Goal: Information Seeking & Learning: Find specific page/section

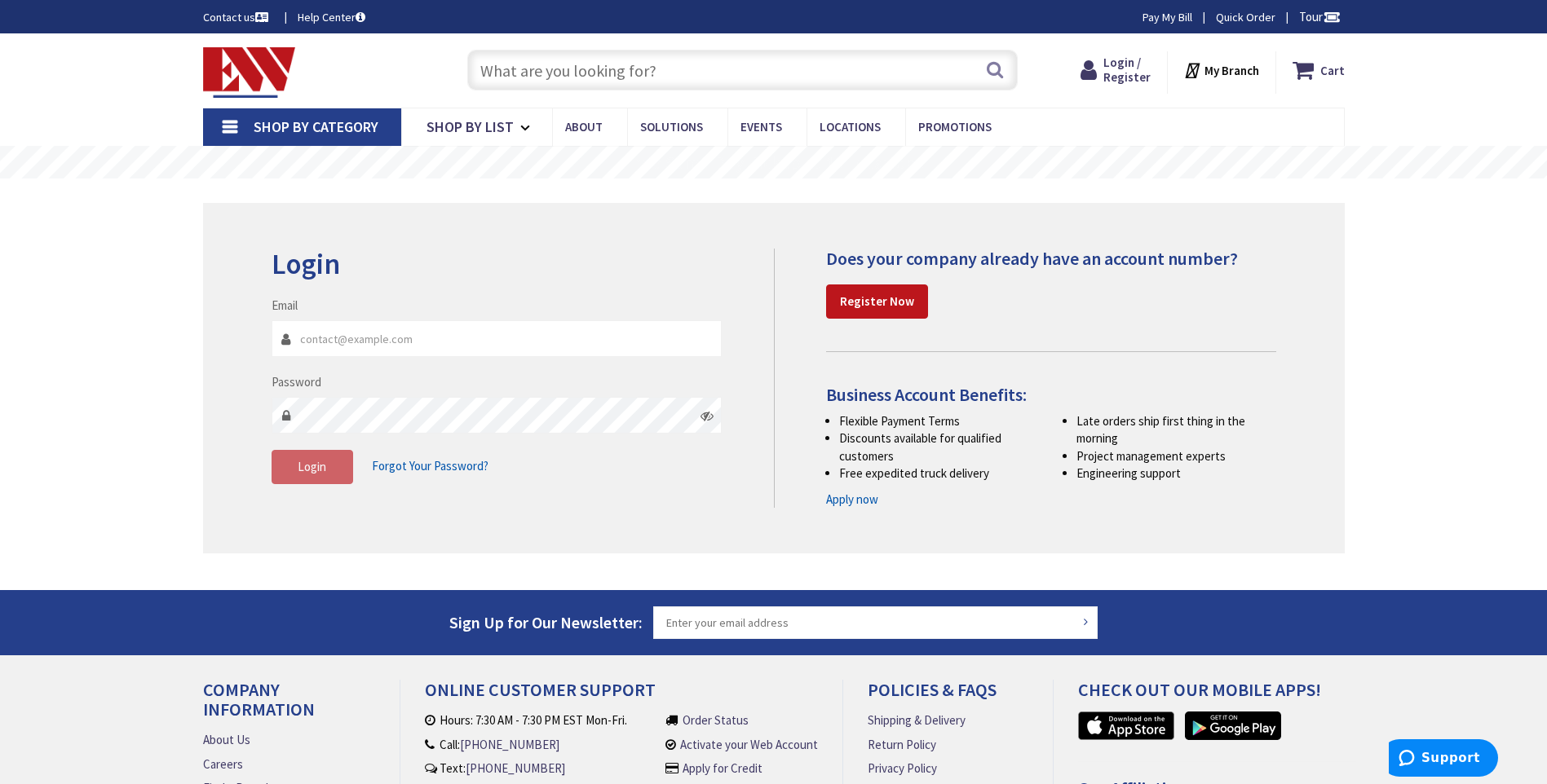
click at [328, 336] on input "Email" at bounding box center [497, 338] width 451 height 37
type input "mfoley@northeasttowers.com"
click at [461, 343] on input "mfoley@northeasttowers.com" at bounding box center [497, 338] width 451 height 37
click at [704, 283] on div "Login Invalid login or password Email mfoley@northeasttowers.com Password Login…" at bounding box center [517, 374] width 515 height 252
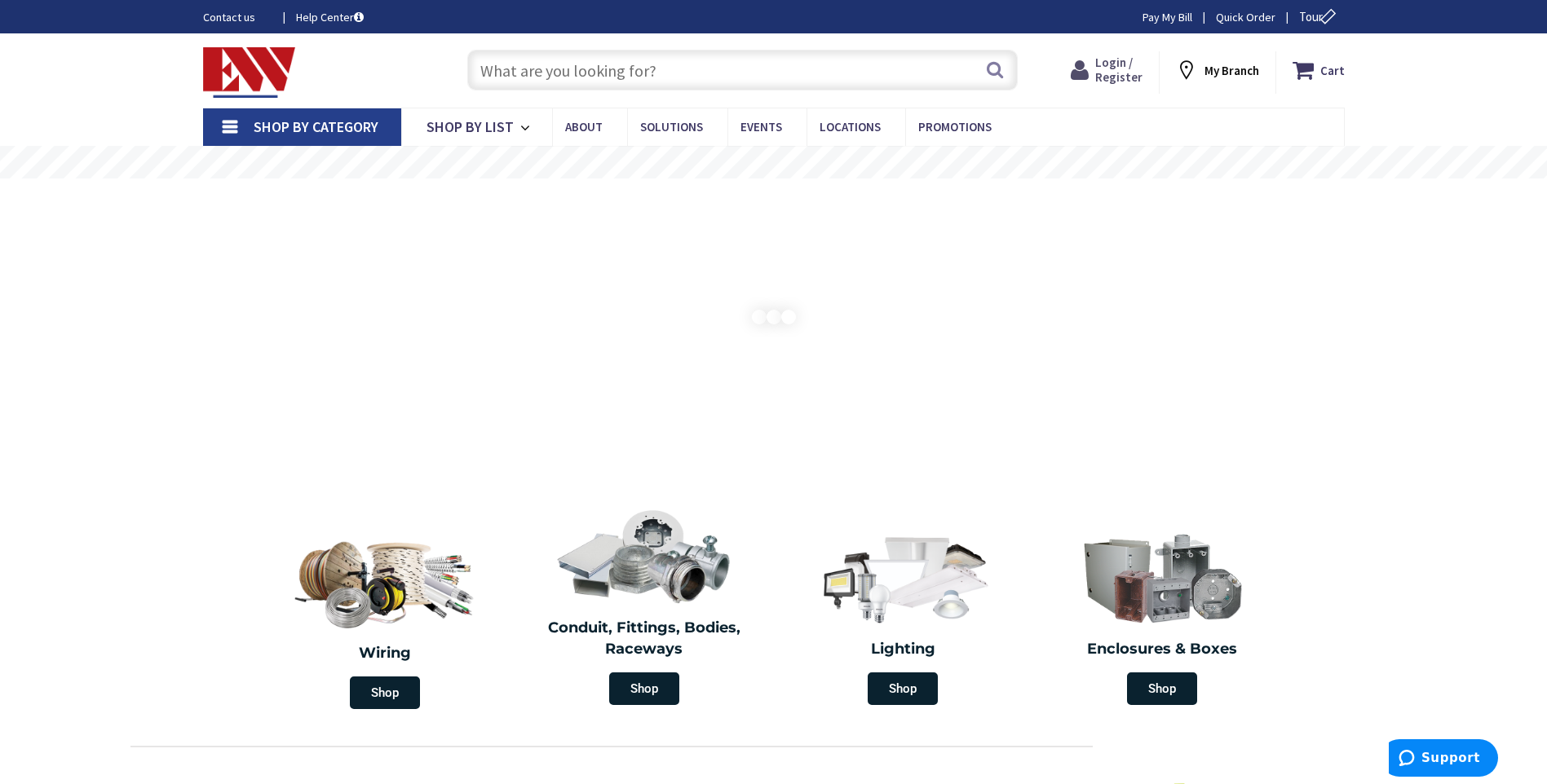
click at [1131, 79] on span "Login / Register" at bounding box center [1119, 70] width 47 height 30
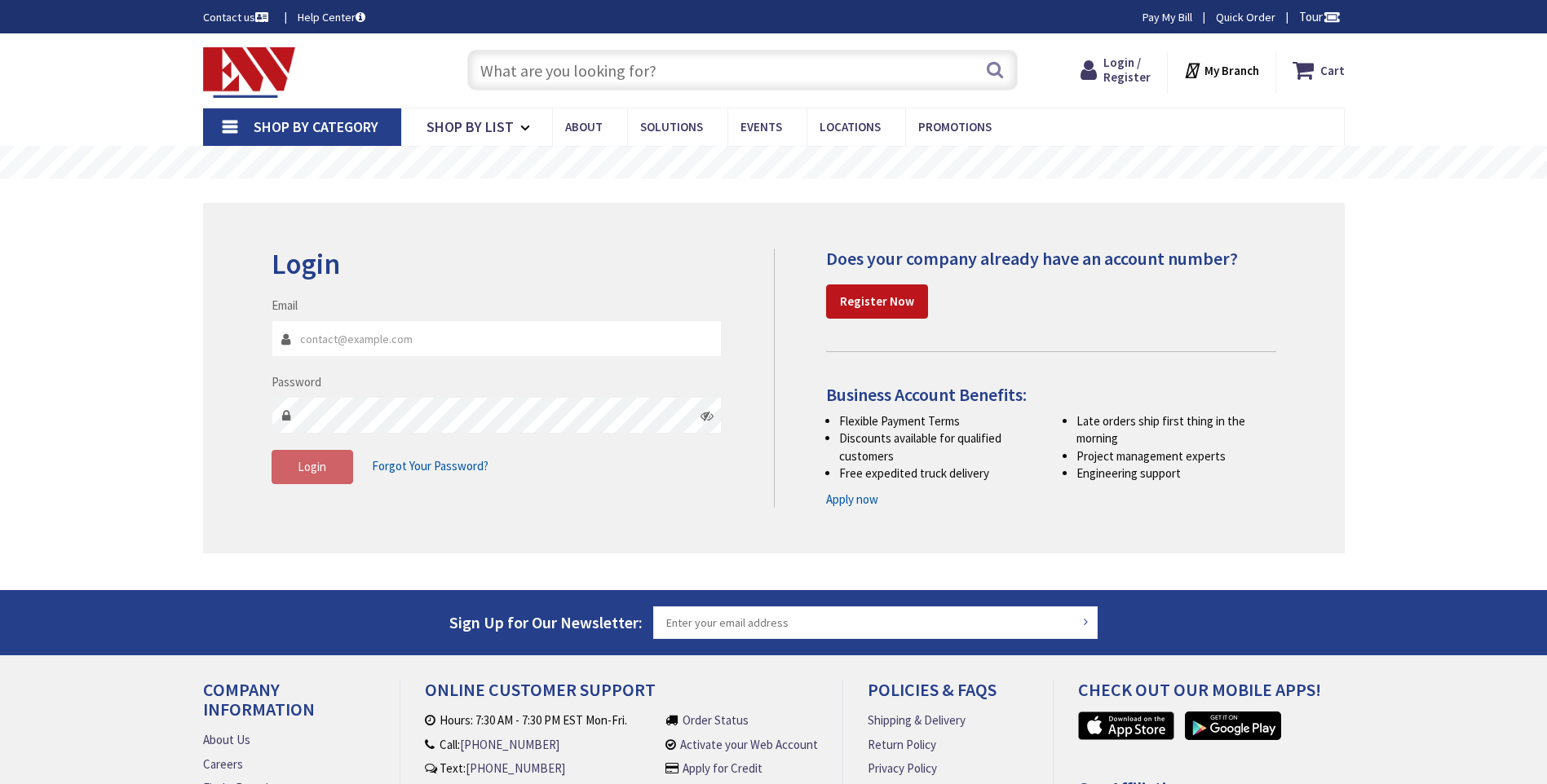
click at [372, 340] on input "Email" at bounding box center [497, 338] width 451 height 37
type input "[EMAIL_ADDRESS][DOMAIN_NAME]"
click at [412, 468] on span "Forgot Your Password?" at bounding box center [430, 466] width 117 height 16
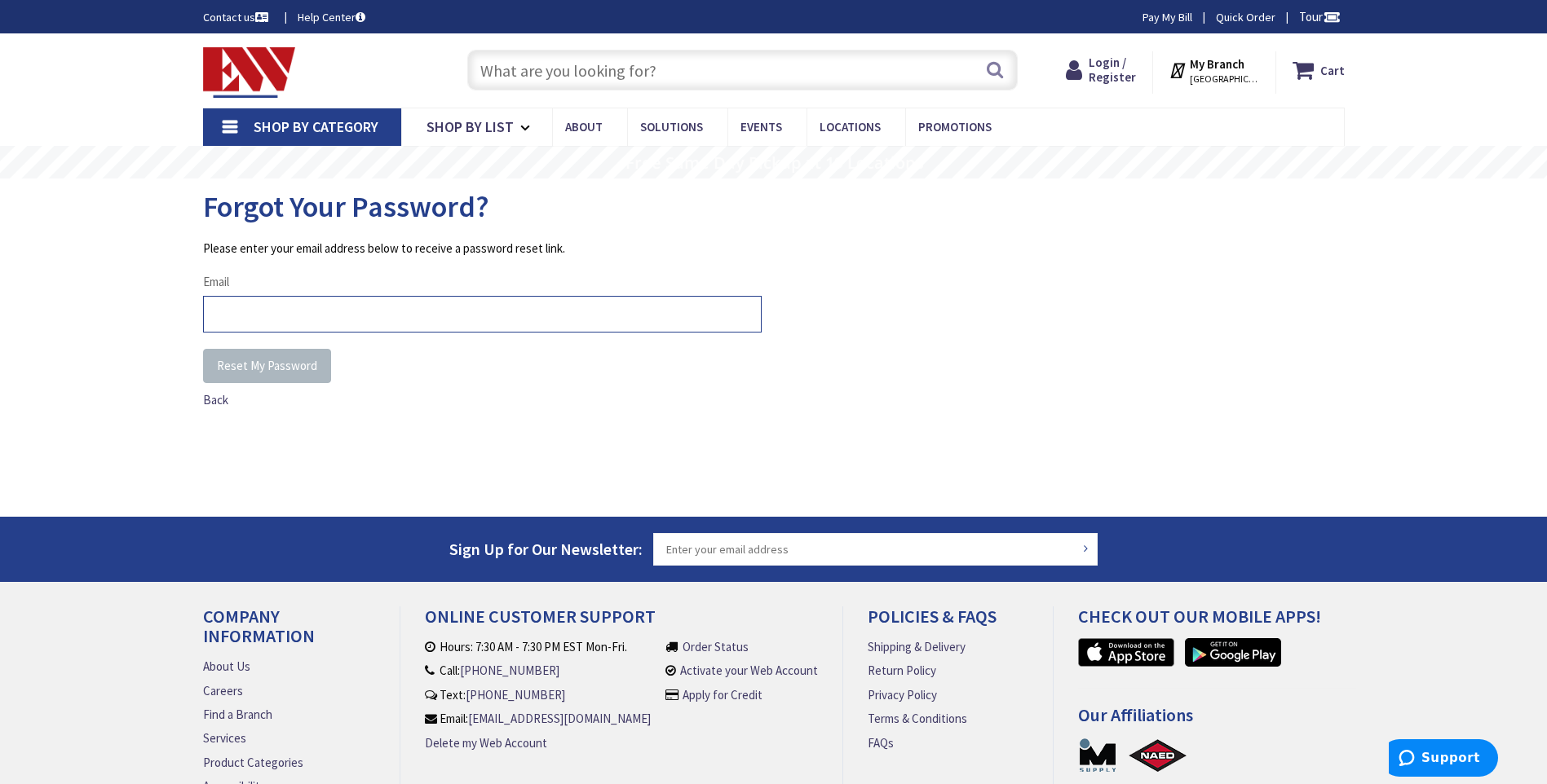
click at [268, 322] on input "Email" at bounding box center [482, 314] width 559 height 37
type input "elandi@northeasttowers.com"
click at [273, 374] on button "Reset My Password" at bounding box center [266, 366] width 128 height 34
click at [278, 316] on input "Email" at bounding box center [482, 314] width 559 height 37
type input "elandi@northeasttowers.com"
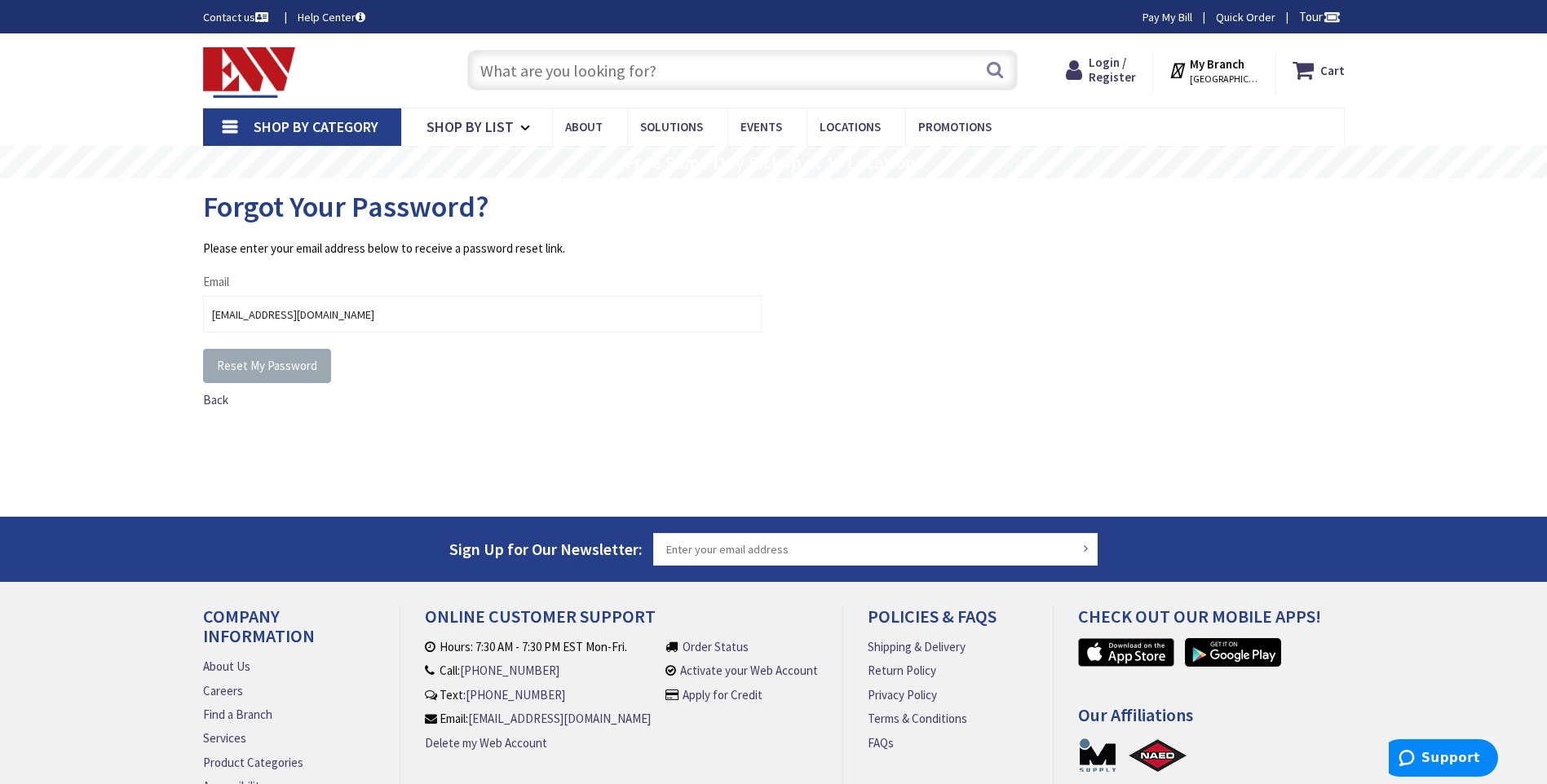
click at [274, 368] on span "Reset My Password" at bounding box center [266, 366] width 101 height 16
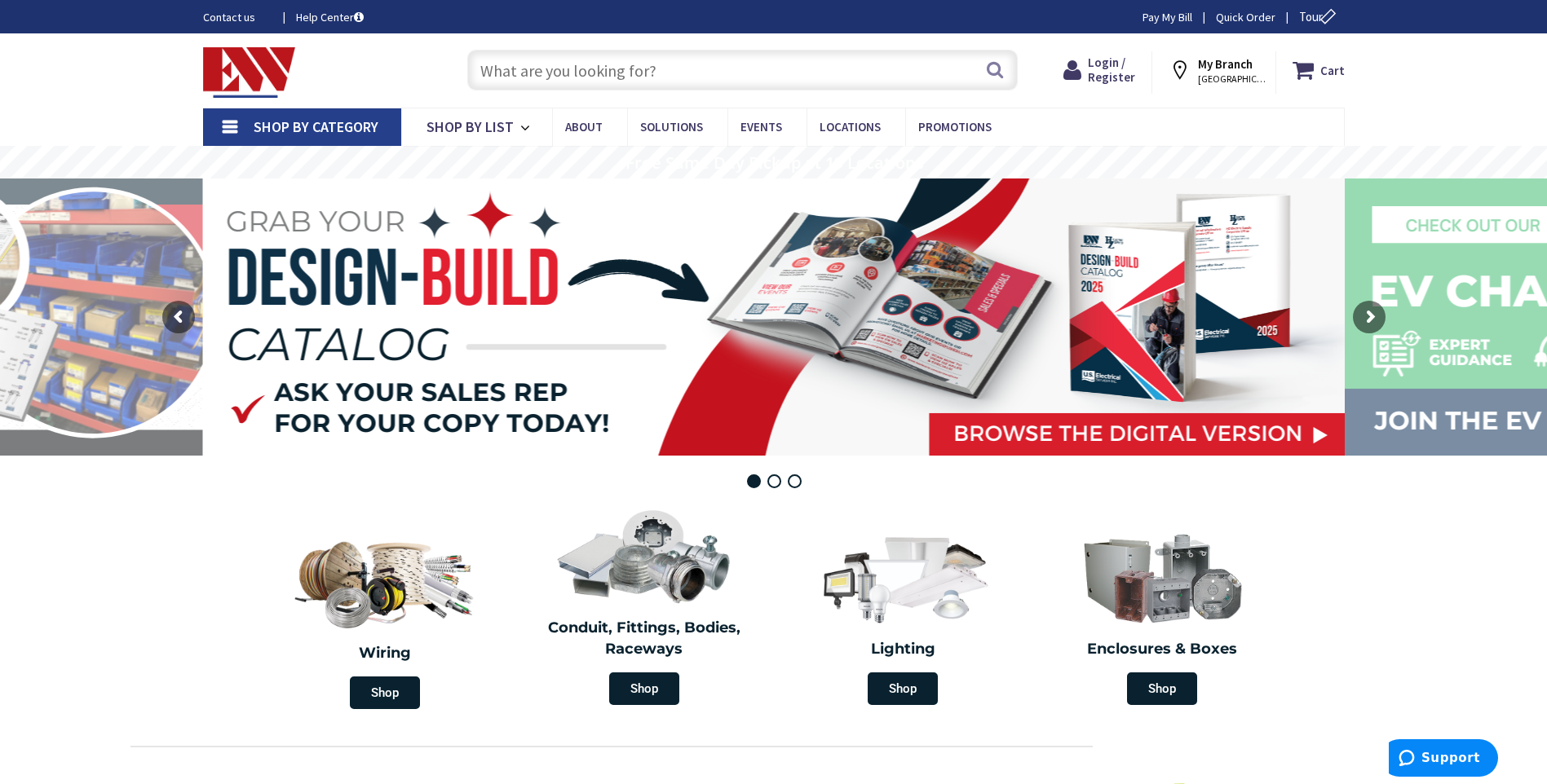
click at [547, 75] on input "text" at bounding box center [743, 70] width 551 height 41
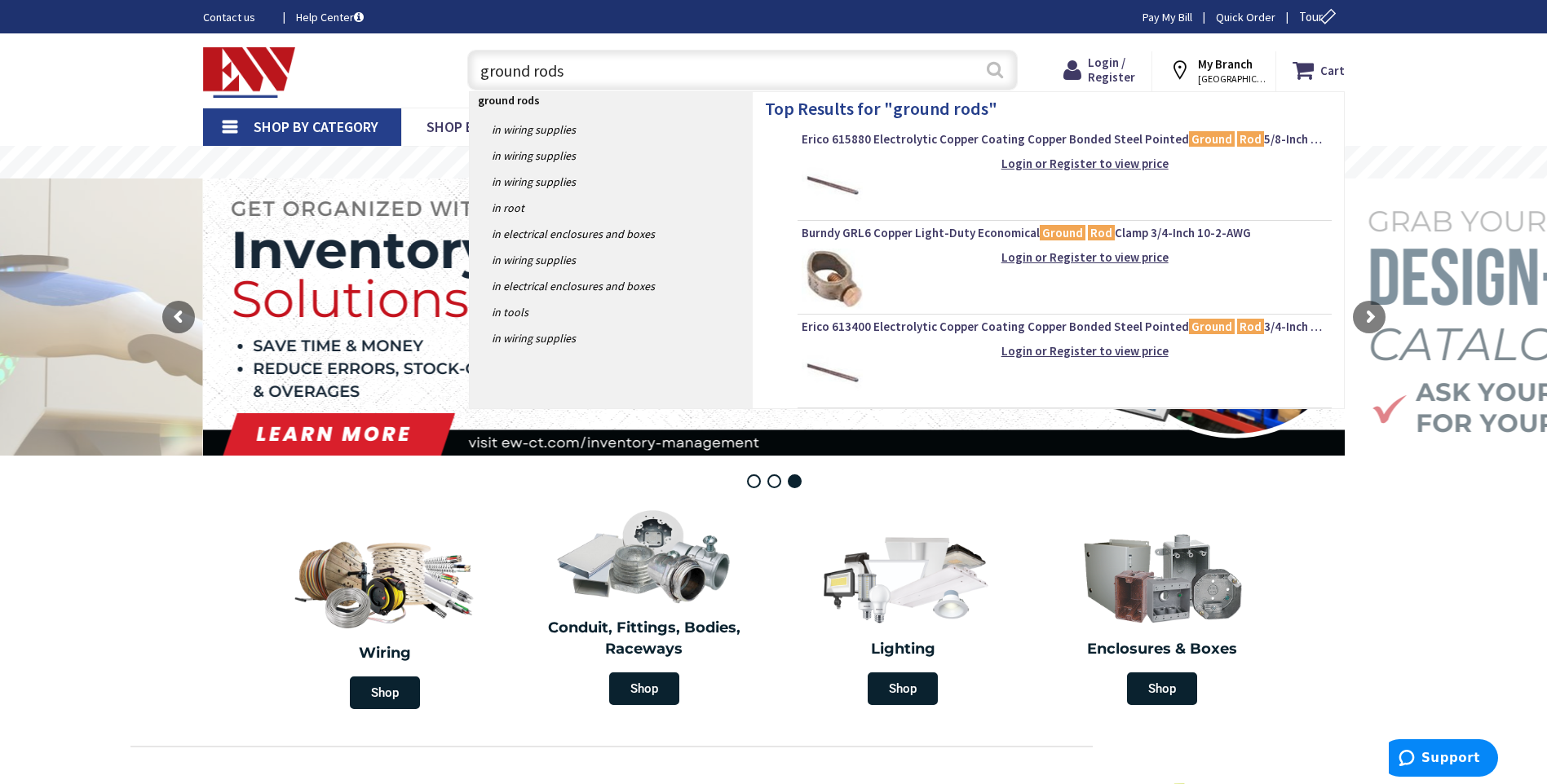
type input "ground rods"
click at [993, 71] on button "Search" at bounding box center [994, 69] width 21 height 37
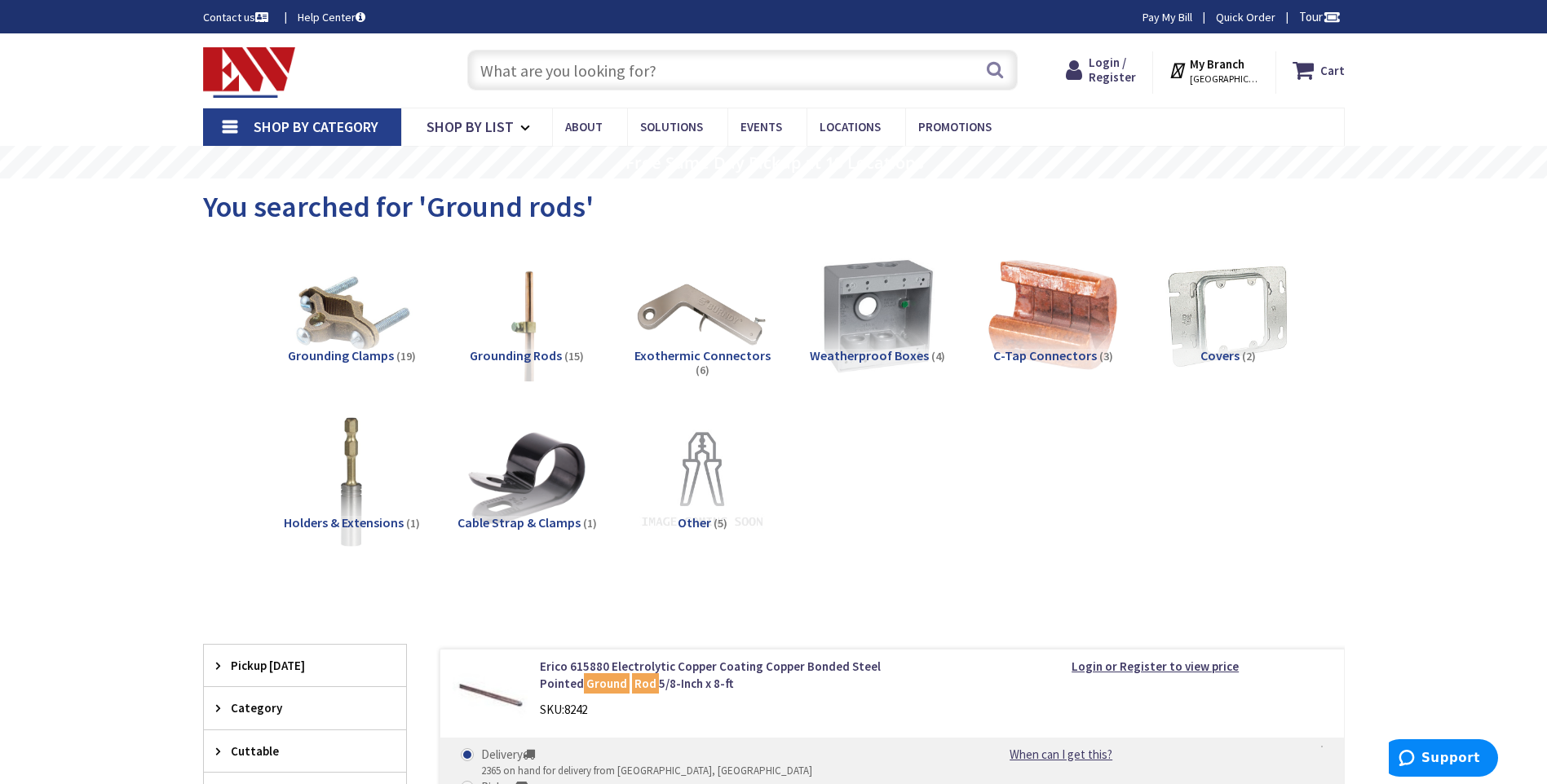
click at [511, 359] on span "Grounding Rods" at bounding box center [516, 355] width 92 height 16
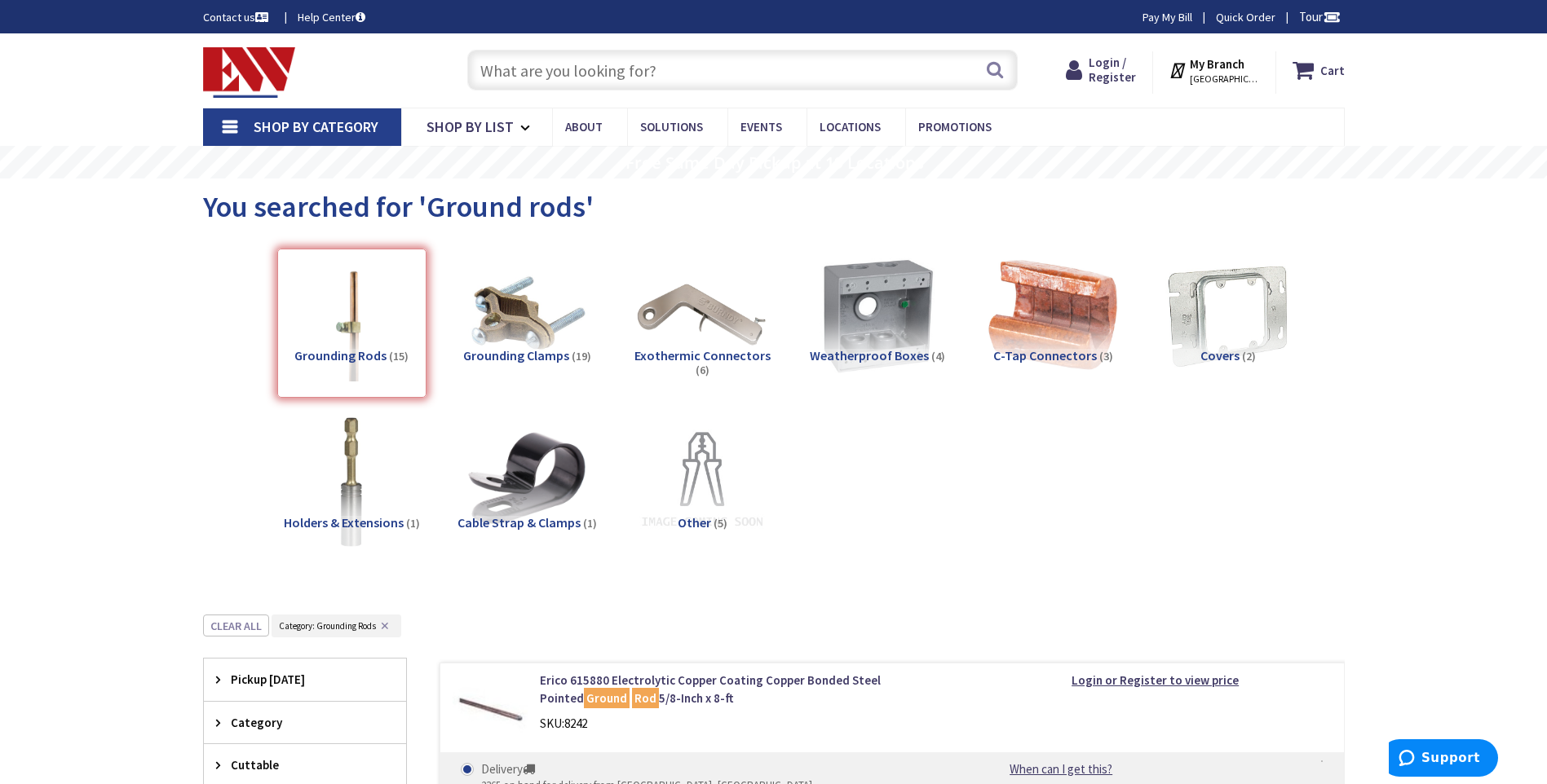
drag, startPoint x: 1219, startPoint y: 78, endPoint x: 1225, endPoint y: 85, distance: 9.2
click at [1220, 78] on span "[GEOGRAPHIC_DATA], [GEOGRAPHIC_DATA]" at bounding box center [1224, 79] width 69 height 13
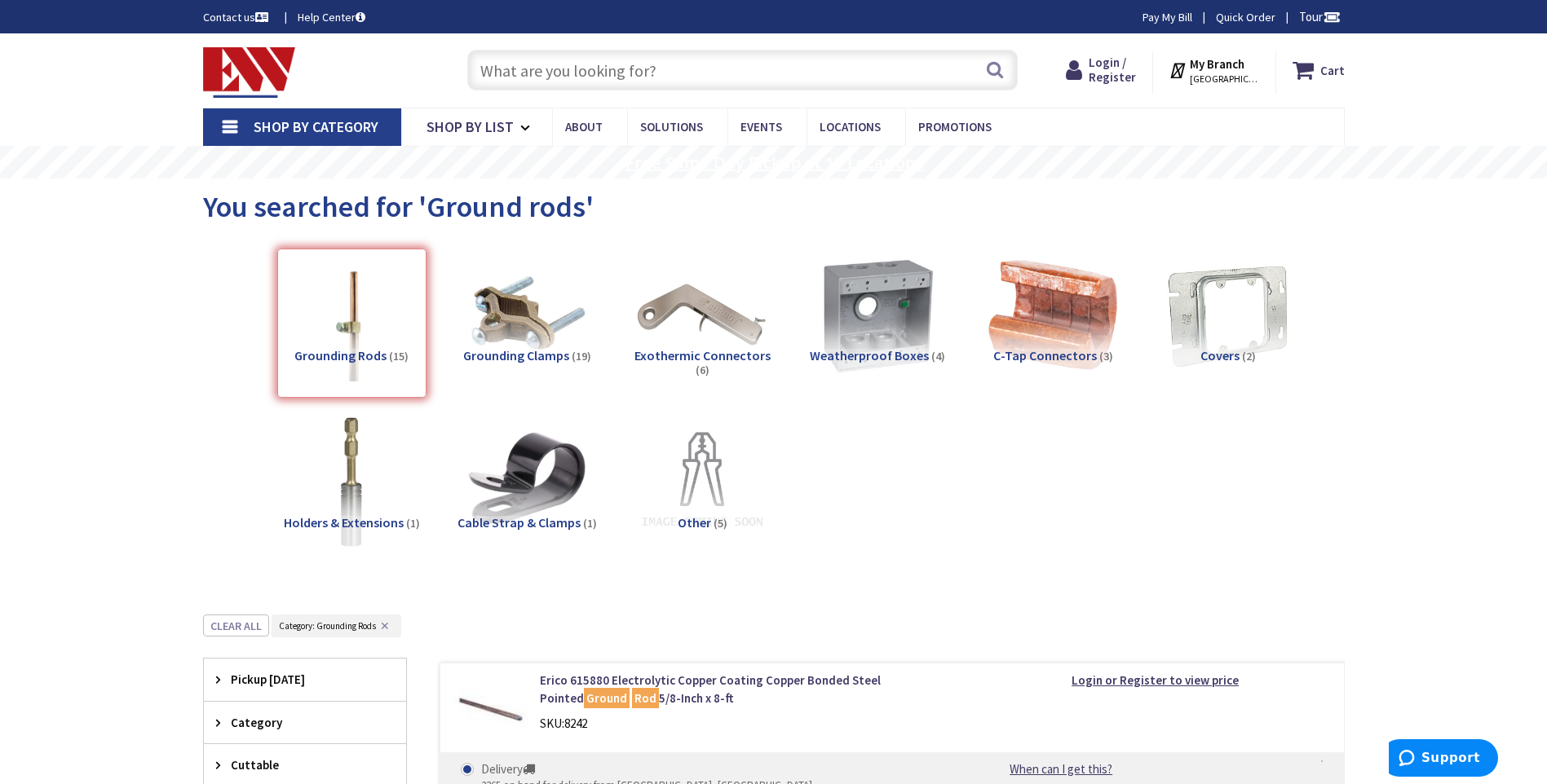
drag, startPoint x: 787, startPoint y: 167, endPoint x: 880, endPoint y: 212, distance: 103.3
click at [787, 166] on rs-layer "Free Same Day Pickup at 19 Locations" at bounding box center [774, 163] width 298 height 18
click at [1218, 81] on span "[GEOGRAPHIC_DATA], [GEOGRAPHIC_DATA]" at bounding box center [1224, 79] width 69 height 13
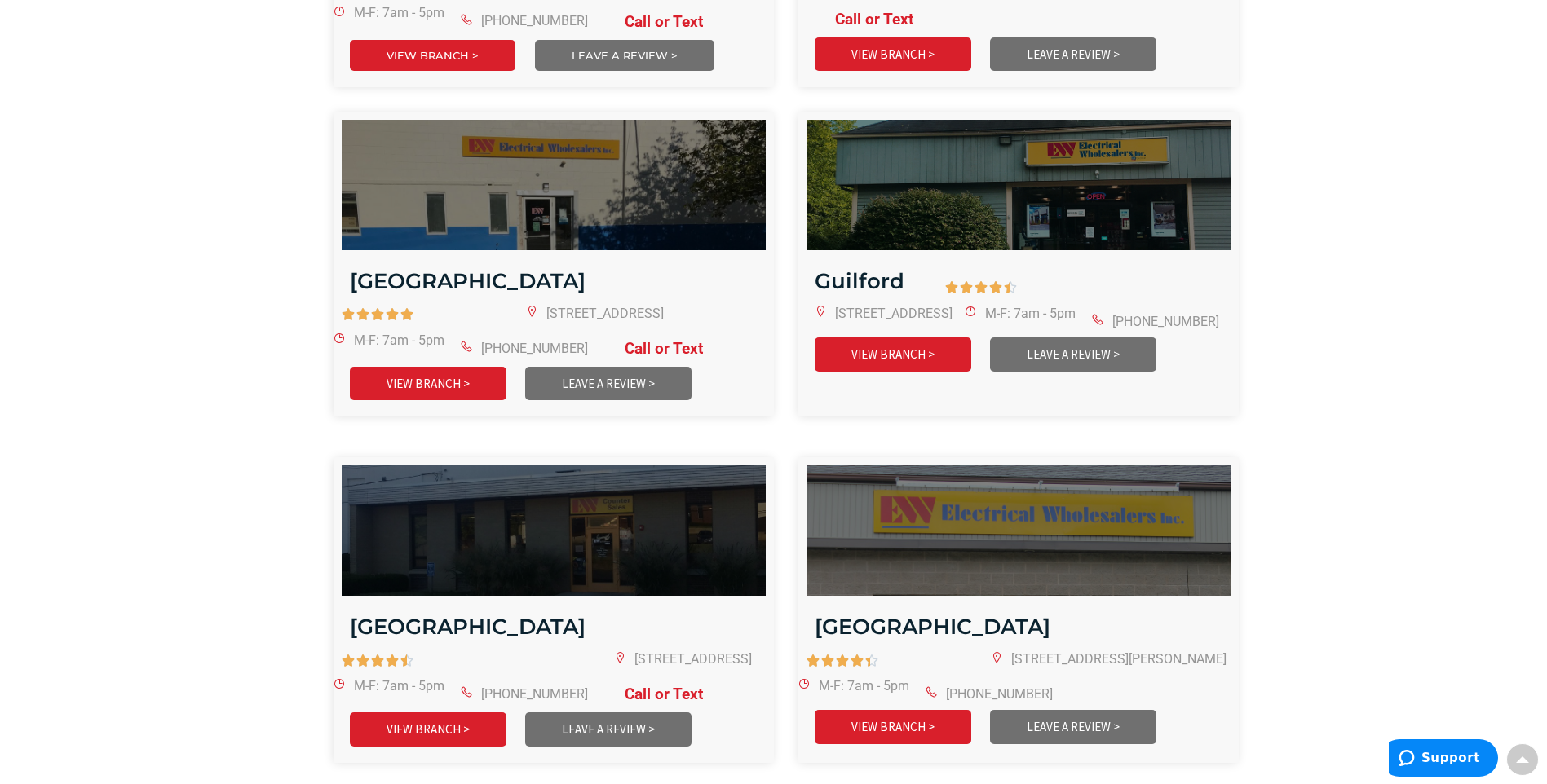
scroll to position [1141, 0]
